Goal: Task Accomplishment & Management: Use online tool/utility

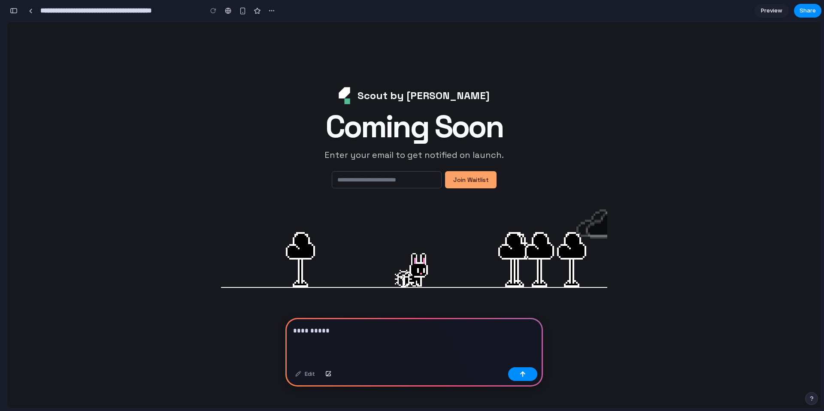
click at [340, 332] on p "**********" at bounding box center [414, 331] width 242 height 10
click at [529, 373] on button "button" at bounding box center [522, 374] width 29 height 14
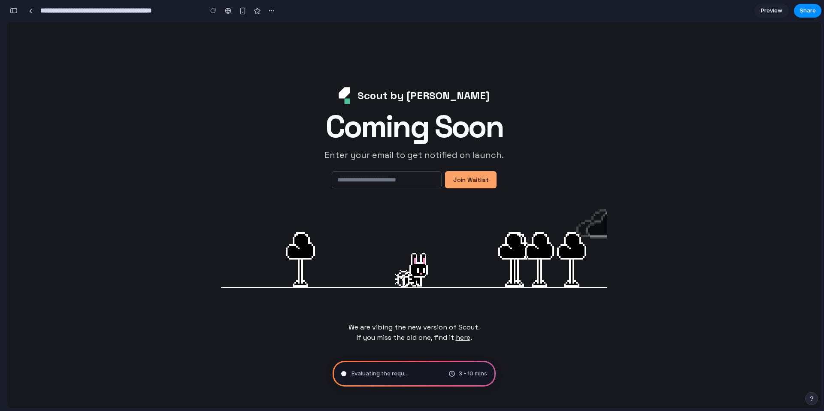
type input "**********"
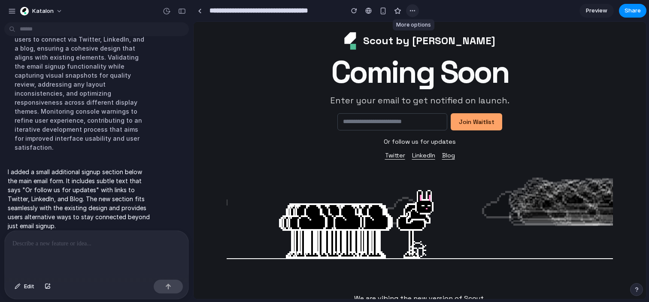
click at [413, 15] on button "button" at bounding box center [412, 10] width 13 height 13
click at [413, 13] on div "Duplicate Delete" at bounding box center [324, 151] width 649 height 302
click at [57, 15] on button "Katalon" at bounding box center [42, 11] width 50 height 14
click at [19, 13] on div "Settings Invite members Change theme Sign out" at bounding box center [324, 151] width 649 height 302
click at [12, 11] on div "button" at bounding box center [12, 11] width 8 height 8
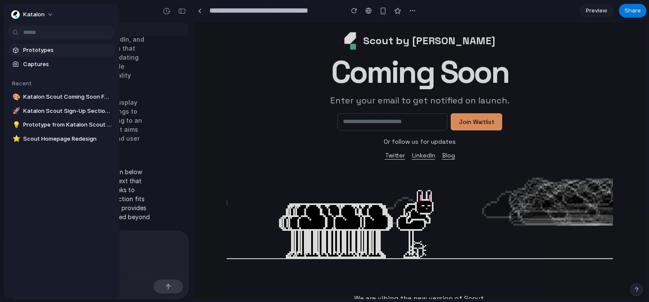
click at [36, 50] on span "Prototypes" at bounding box center [67, 50] width 88 height 9
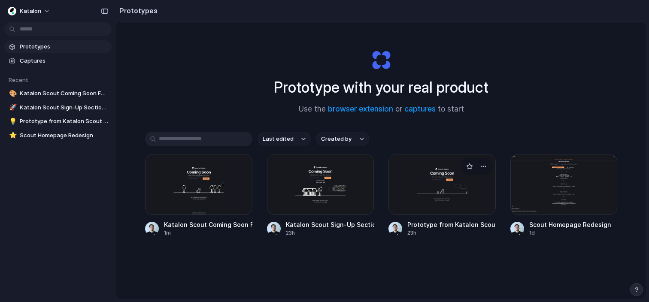
click at [474, 197] on div at bounding box center [441, 184] width 107 height 61
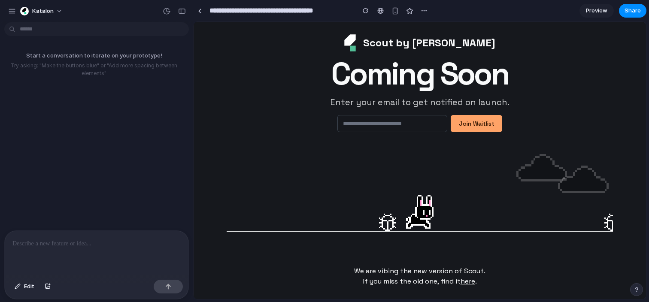
click at [45, 246] on p at bounding box center [96, 243] width 168 height 10
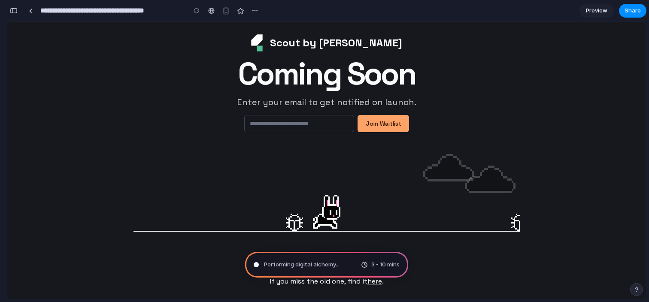
click at [15, 8] on div "button" at bounding box center [14, 11] width 8 height 6
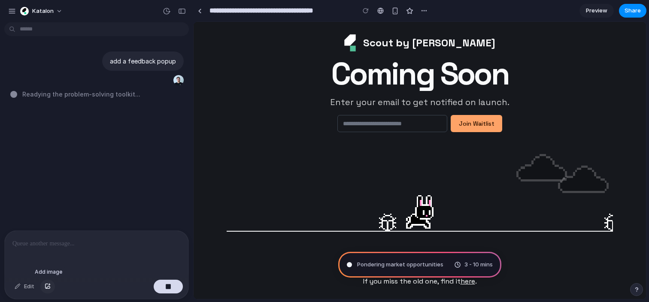
click at [47, 286] on div "button" at bounding box center [48, 286] width 6 height 5
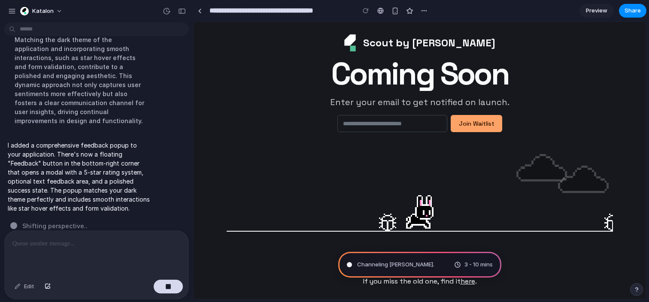
scroll to position [119, 0]
click at [637, 285] on button "button" at bounding box center [636, 289] width 13 height 13
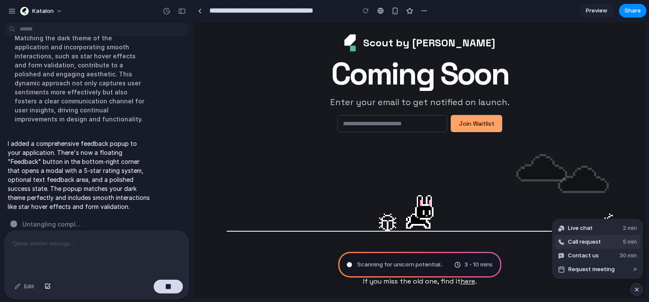
click at [595, 244] on span "Call request" at bounding box center [583, 242] width 33 height 9
